Goal: Find contact information: Find contact information

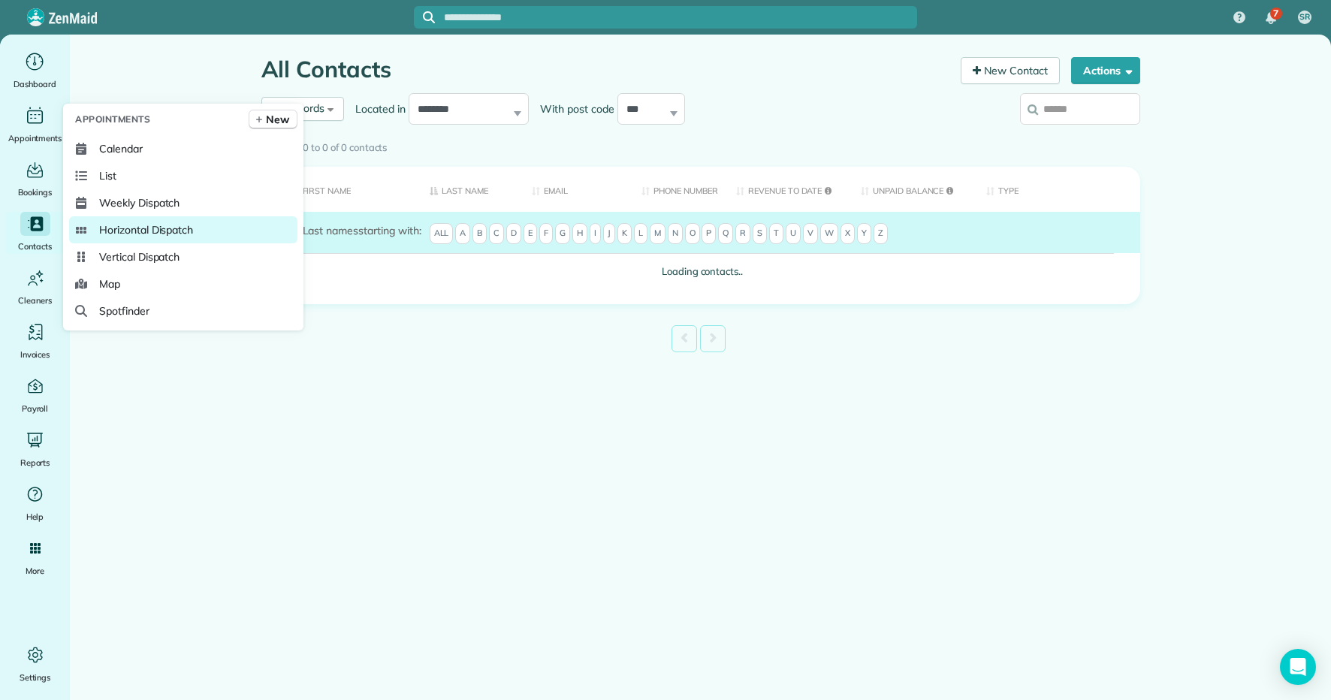
click at [168, 226] on span "Horizontal Dispatch" at bounding box center [146, 229] width 94 height 15
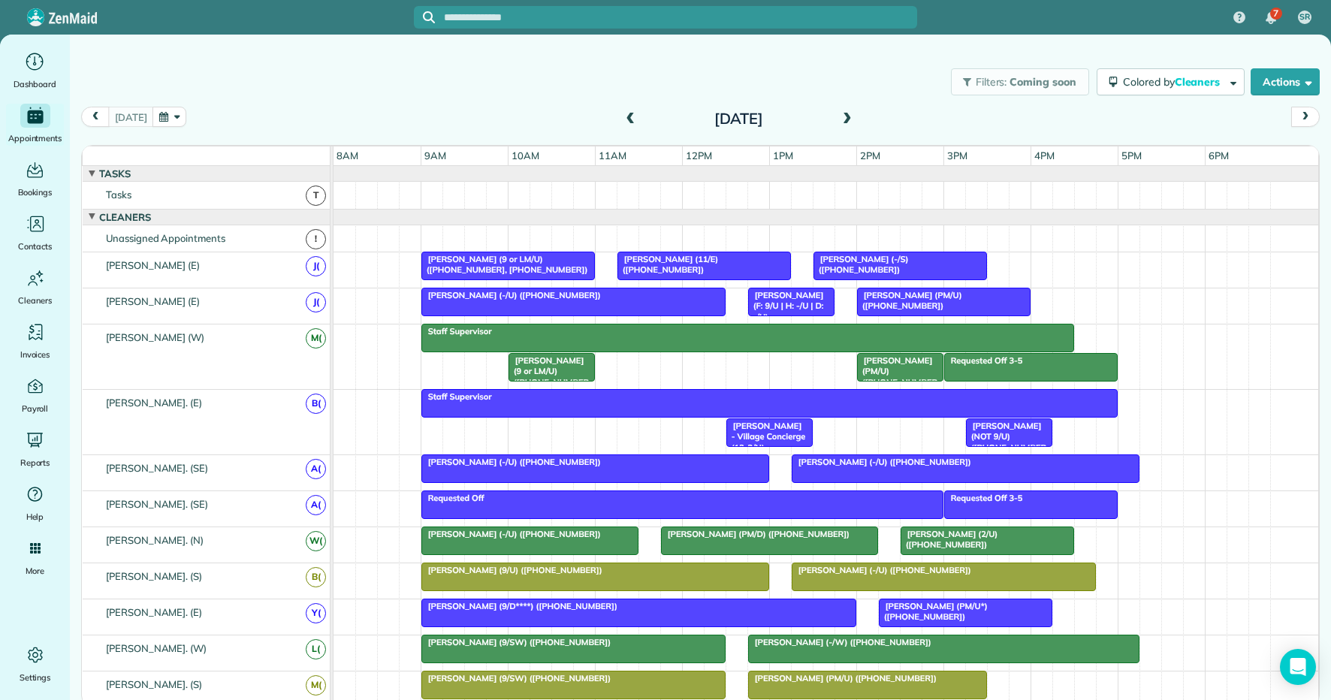
click at [630, 116] on span at bounding box center [630, 120] width 17 height 14
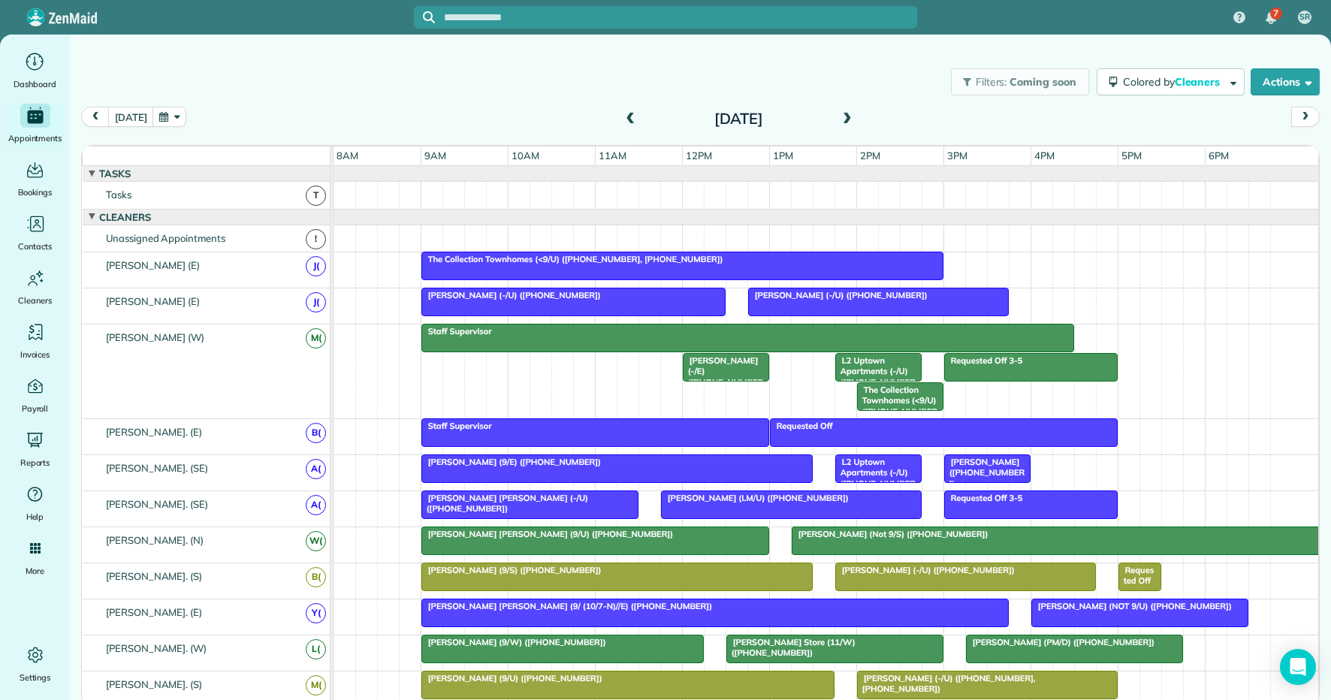
scroll to position [135, 0]
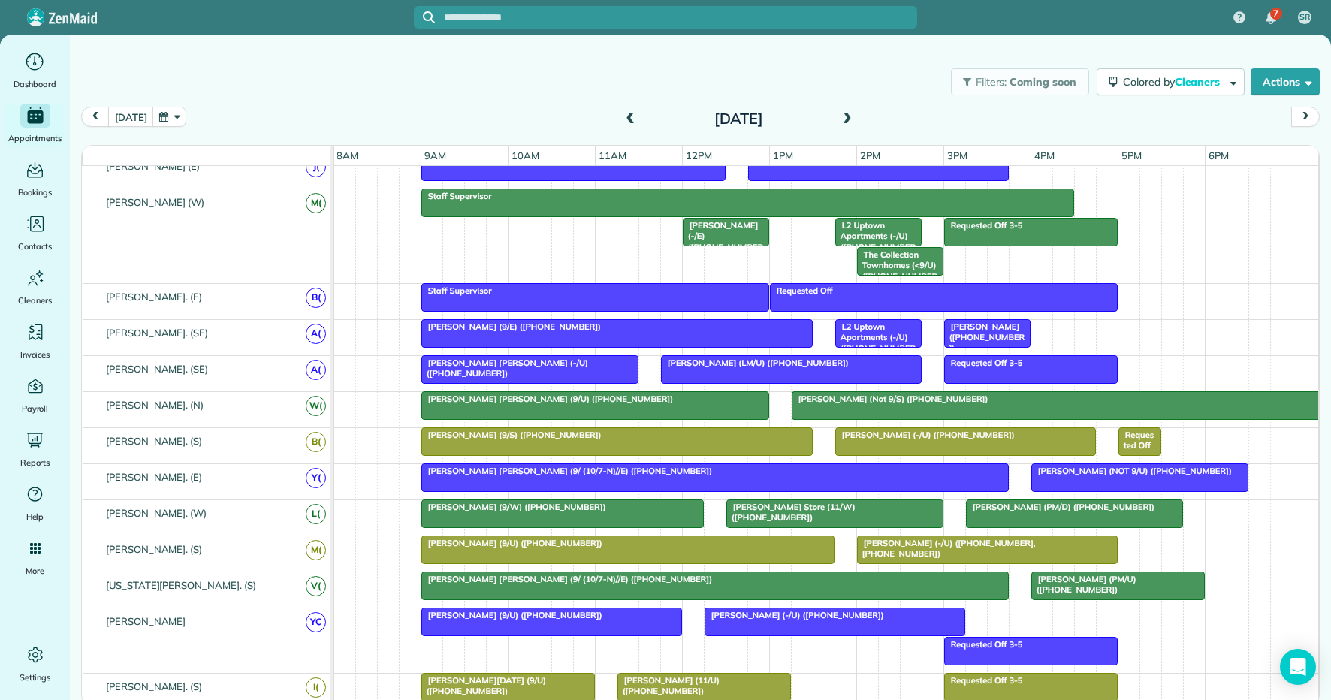
click at [524, 472] on span "Steele Smith (9/ (10/7-N)//E) (+12145079008)" at bounding box center [567, 471] width 292 height 11
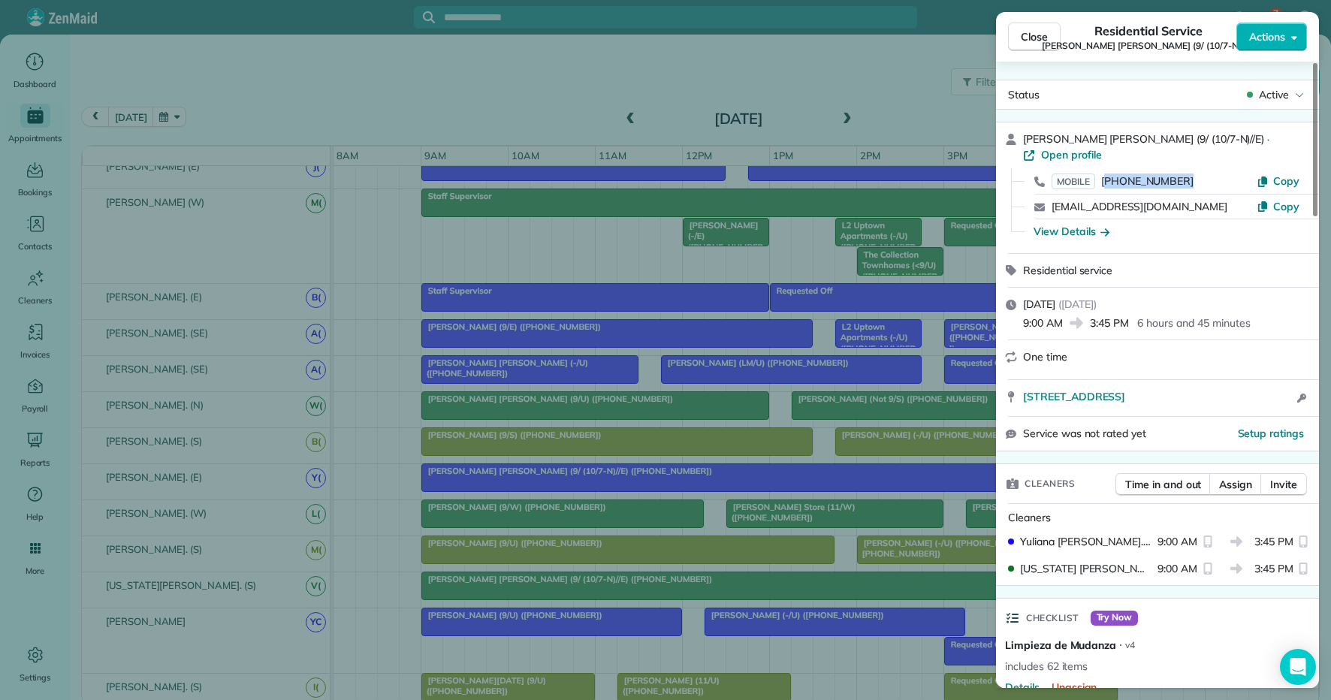
drag, startPoint x: 1181, startPoint y: 163, endPoint x: 1103, endPoint y: 159, distance: 79.0
click at [1103, 174] on div "MOBILE (214) 507-9008" at bounding box center [1154, 182] width 205 height 16
copy span "(214) 507-9008"
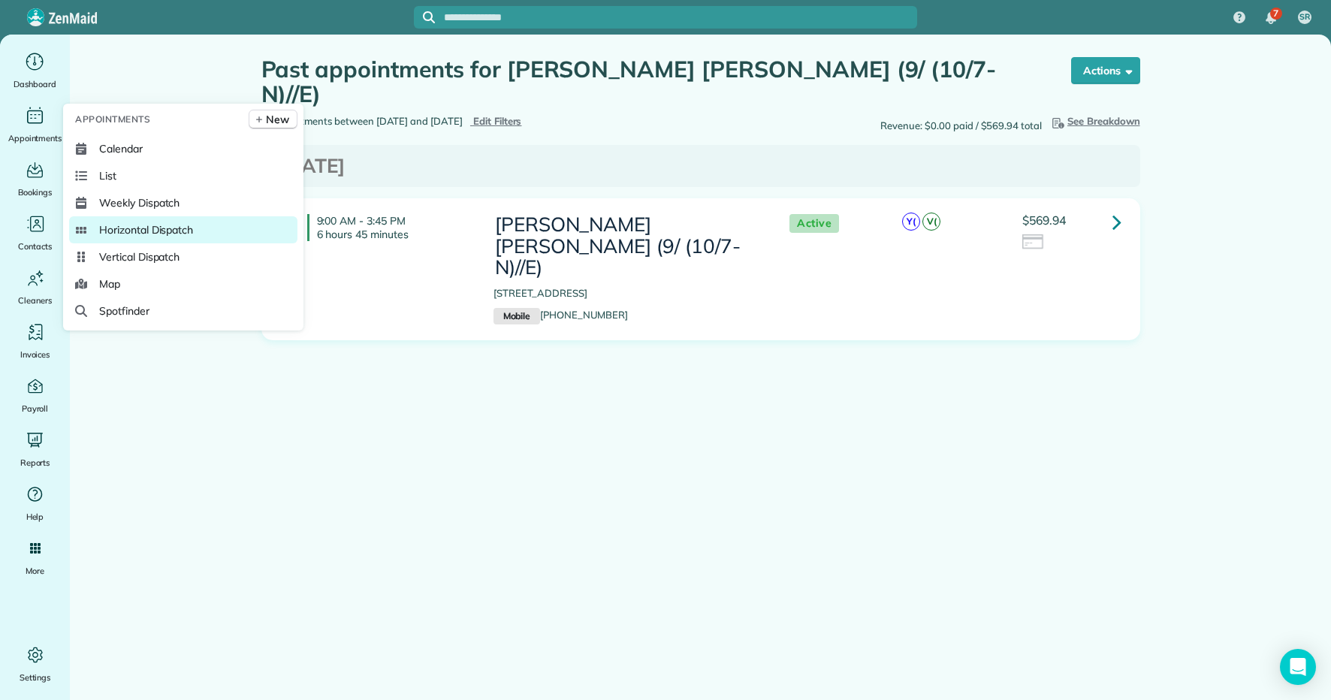
click at [174, 229] on span "Horizontal Dispatch" at bounding box center [146, 229] width 94 height 15
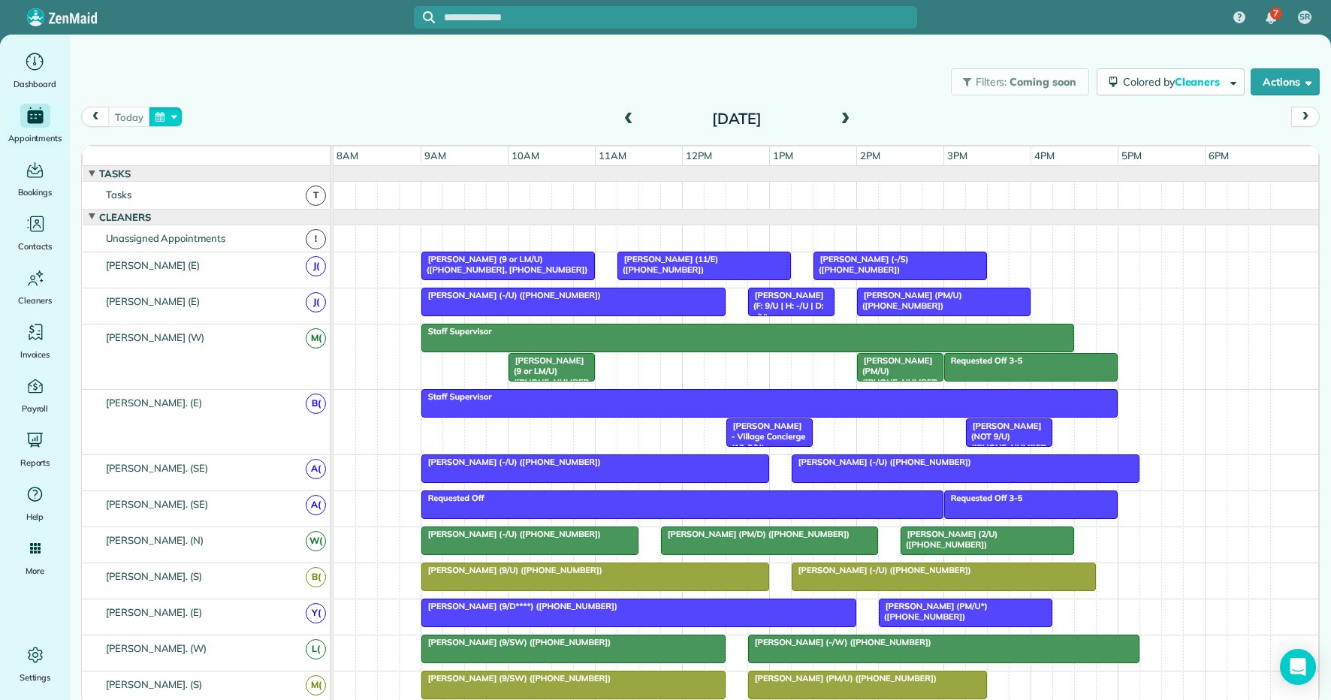
click at [166, 117] on button "button" at bounding box center [166, 117] width 35 height 20
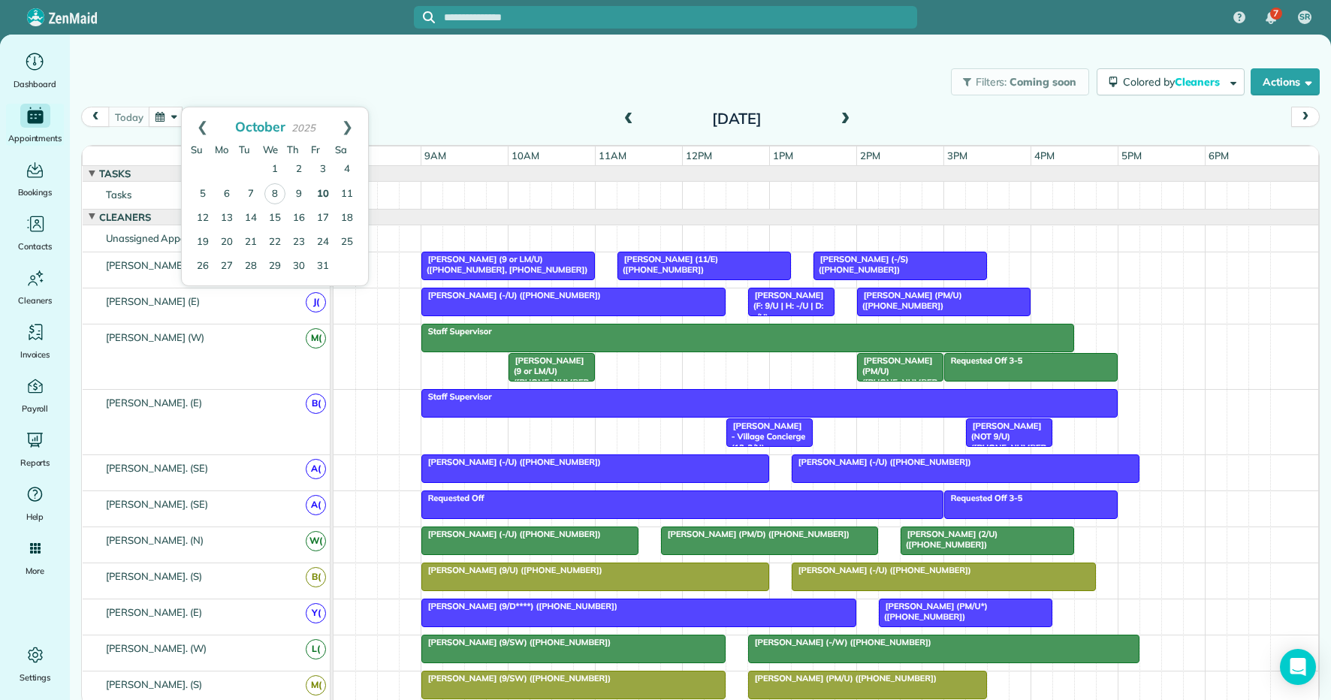
click at [333, 192] on link "10" at bounding box center [323, 195] width 24 height 24
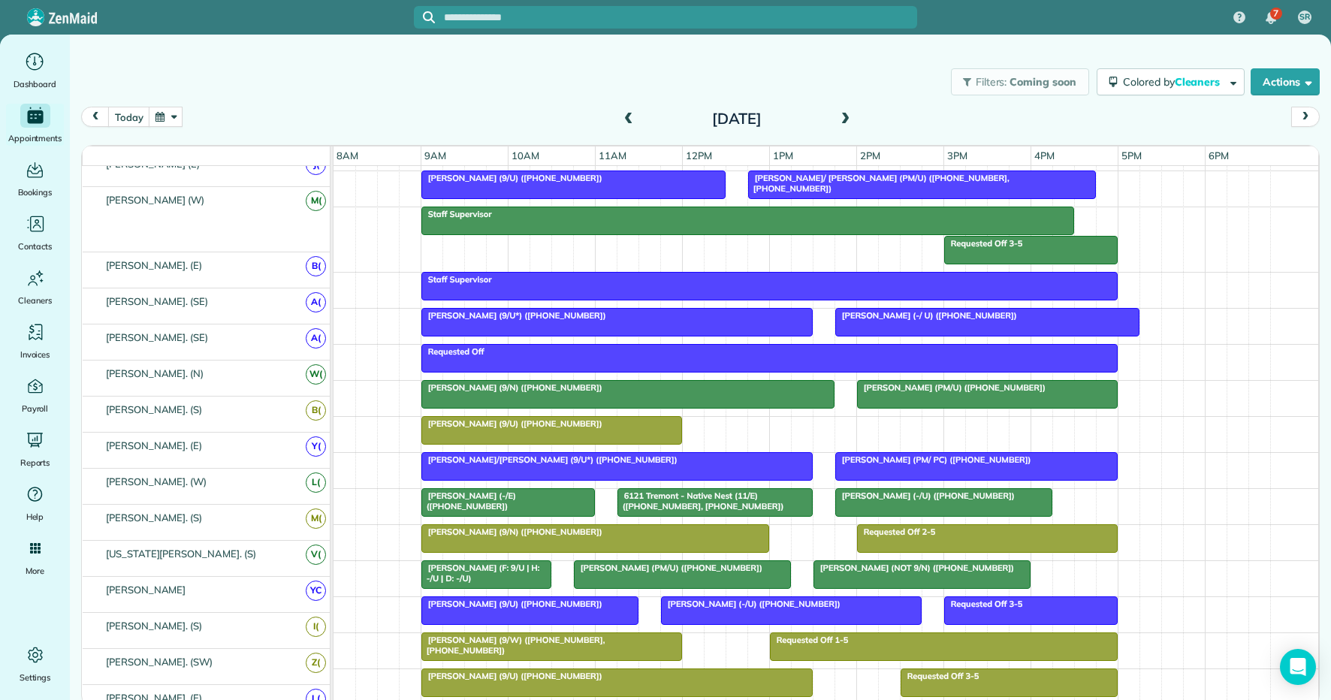
scroll to position [126, 0]
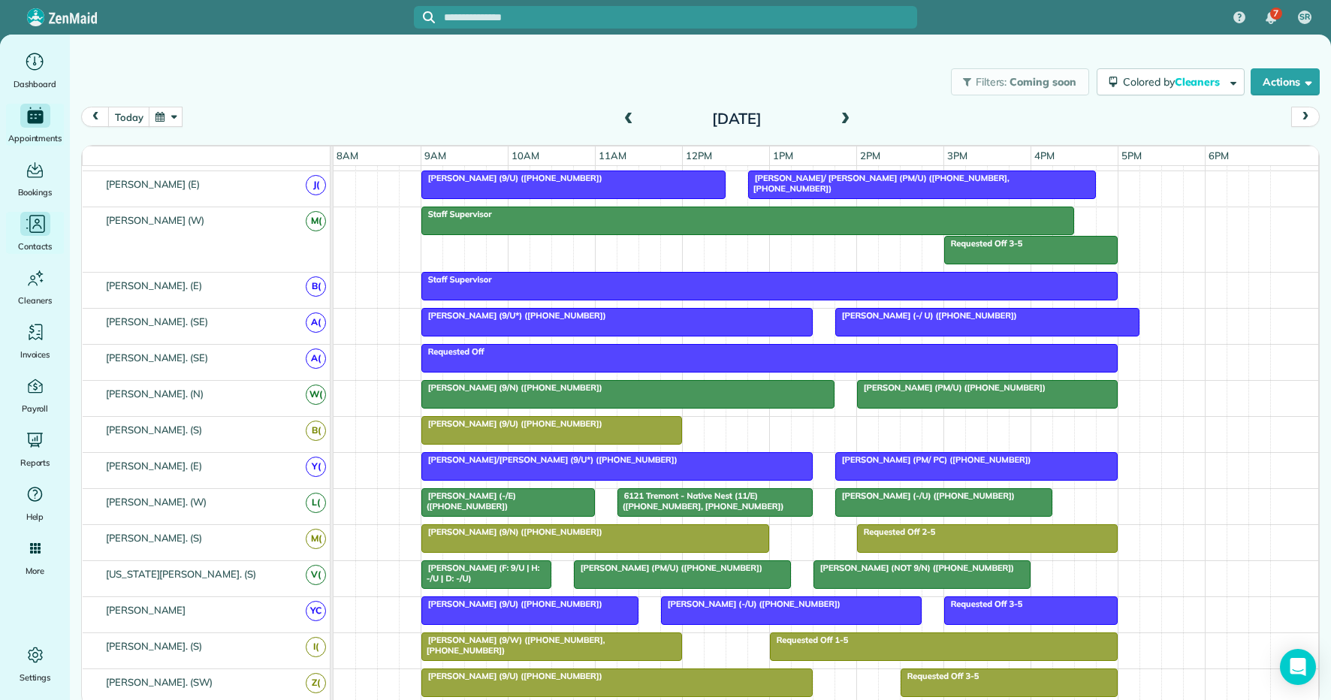
click at [35, 243] on span "Contacts" at bounding box center [35, 246] width 34 height 15
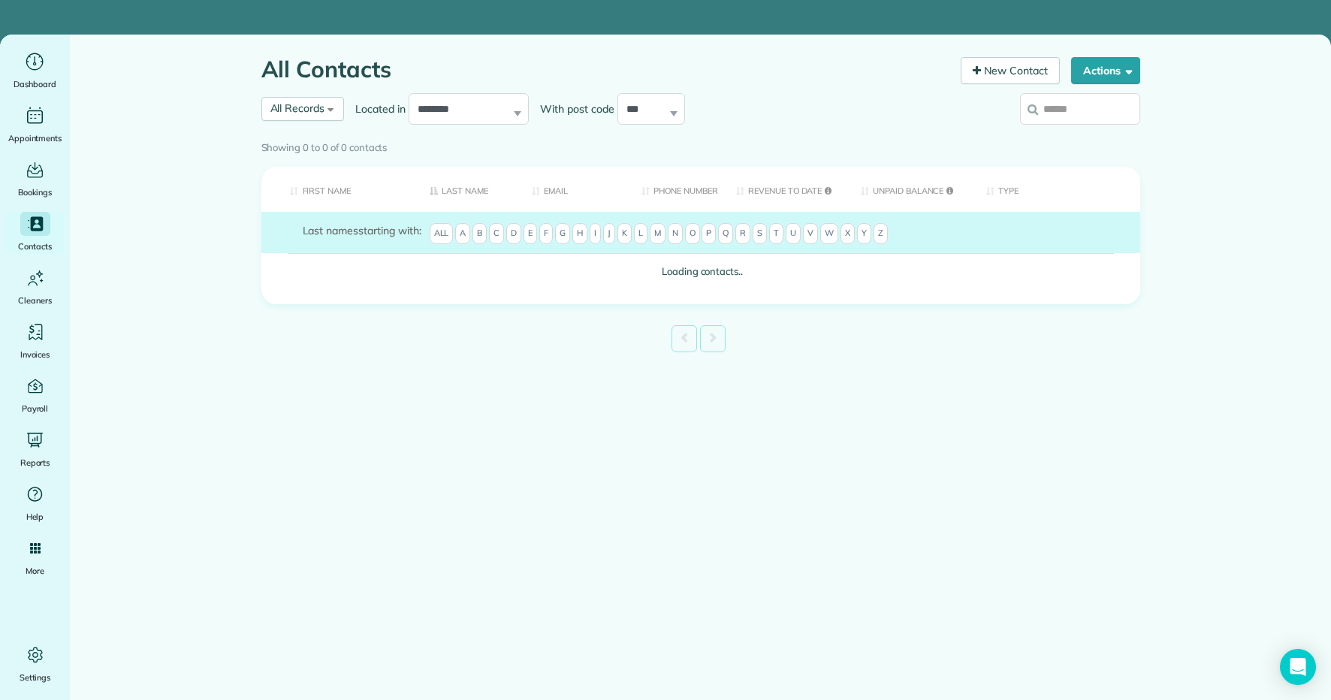
click at [1109, 101] on input "search" at bounding box center [1080, 109] width 120 height 32
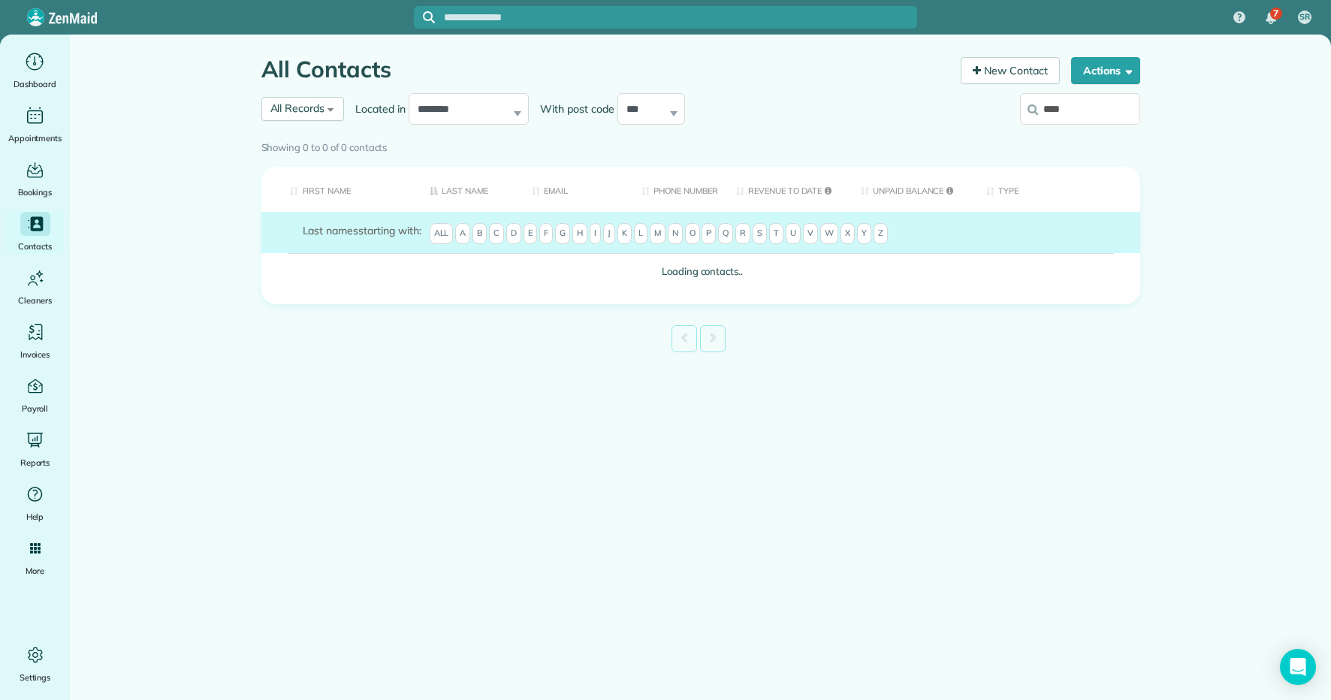
type input "****"
click at [1060, 134] on div "Showing 0 to 0 of 0 contacts" at bounding box center [700, 147] width 901 height 27
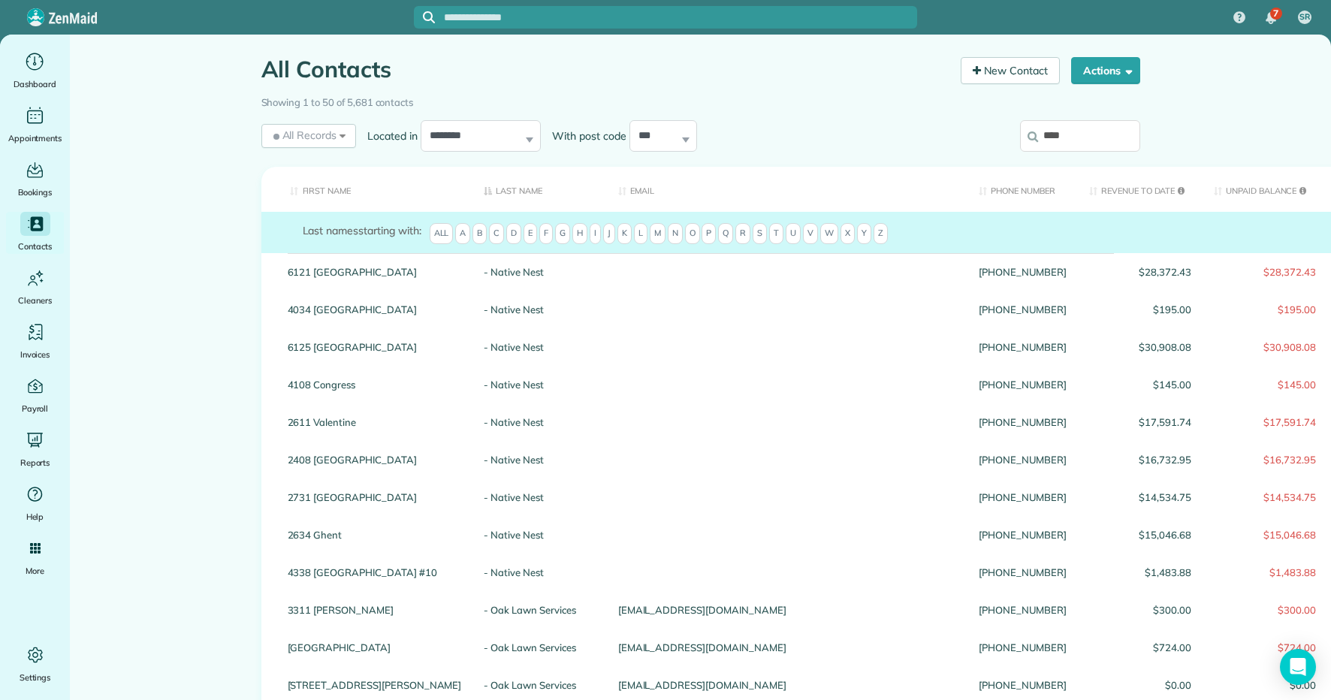
type input "******"
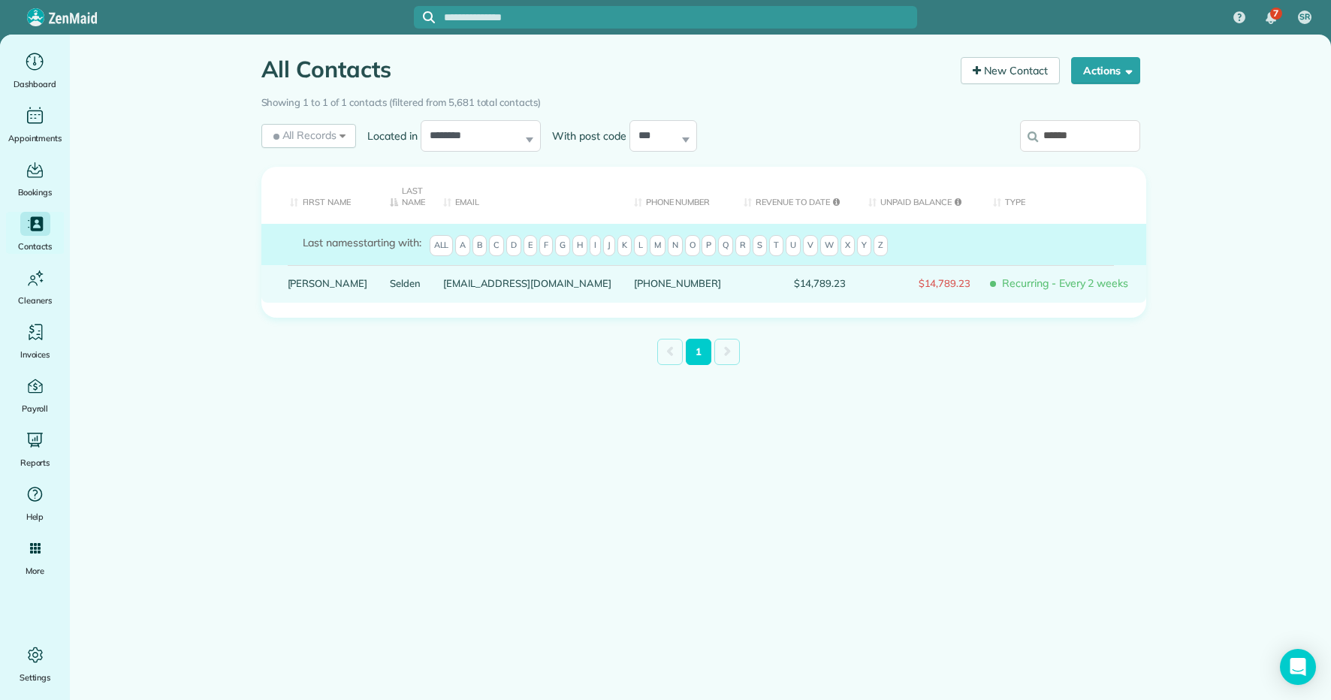
click at [390, 283] on link "Selden" at bounding box center [405, 283] width 31 height 11
